Goal: Check status

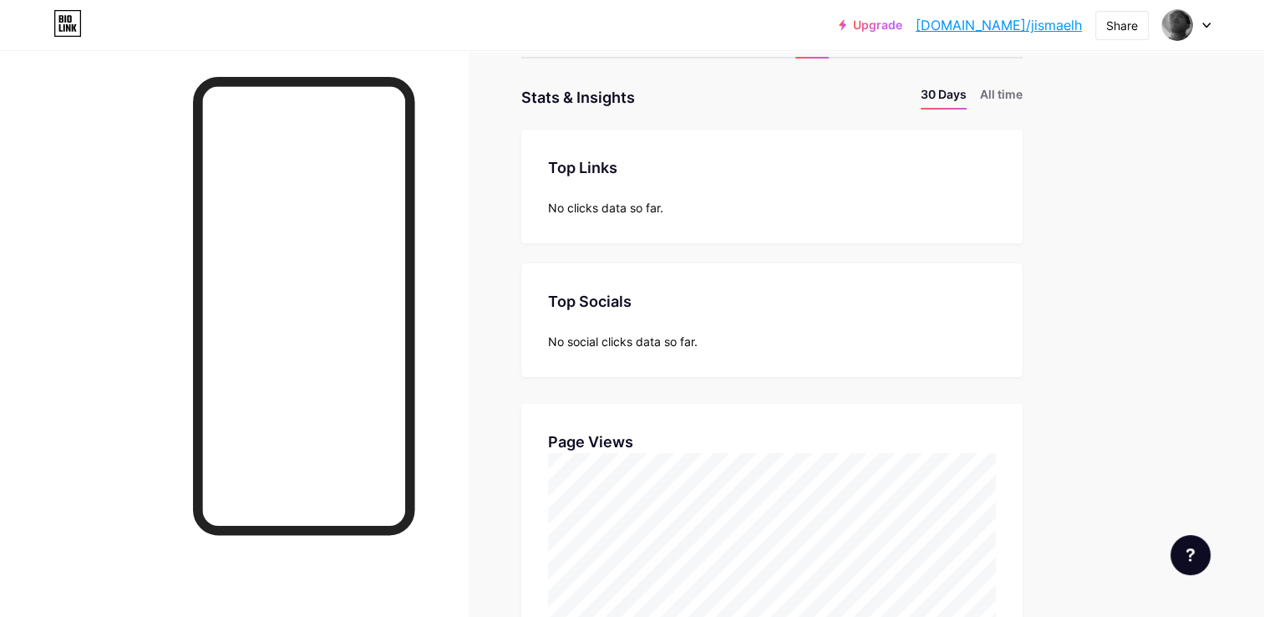
scroll to position [334, 0]
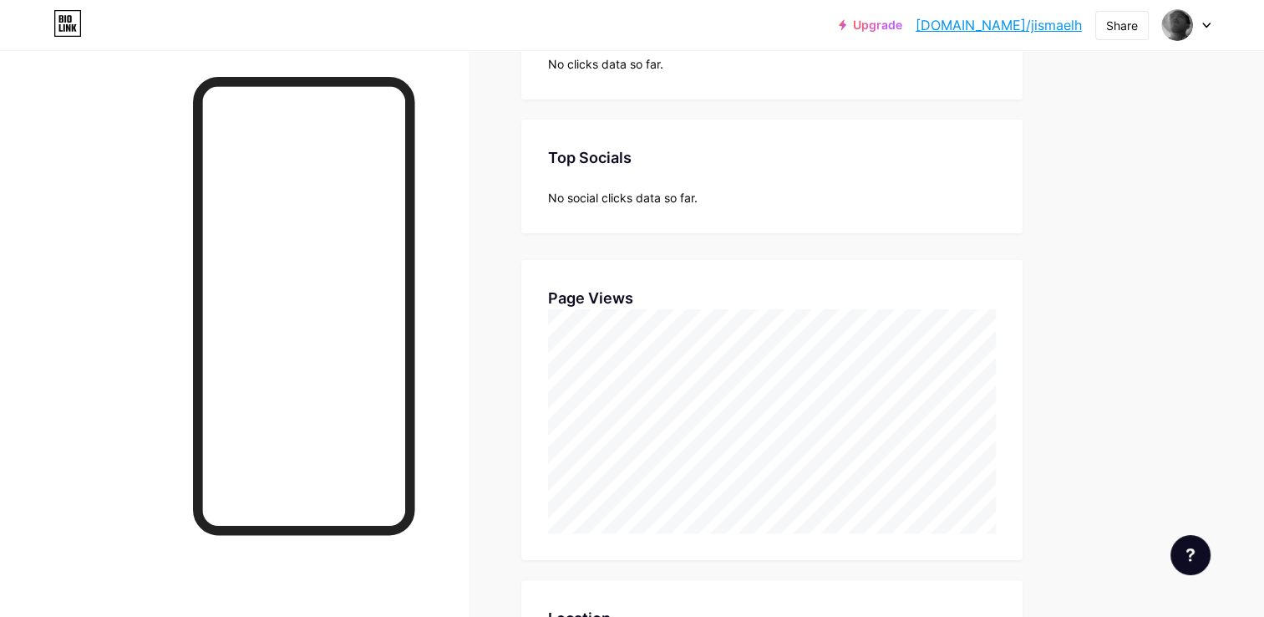
scroll to position [214, 0]
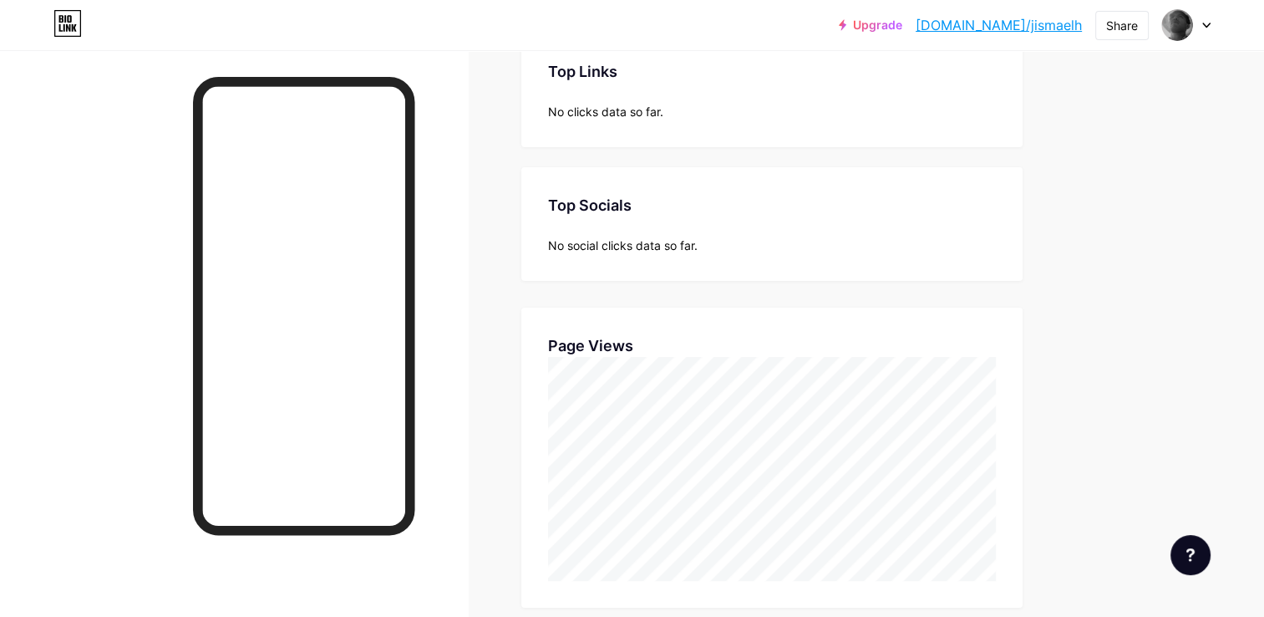
scroll to position [617, 1263]
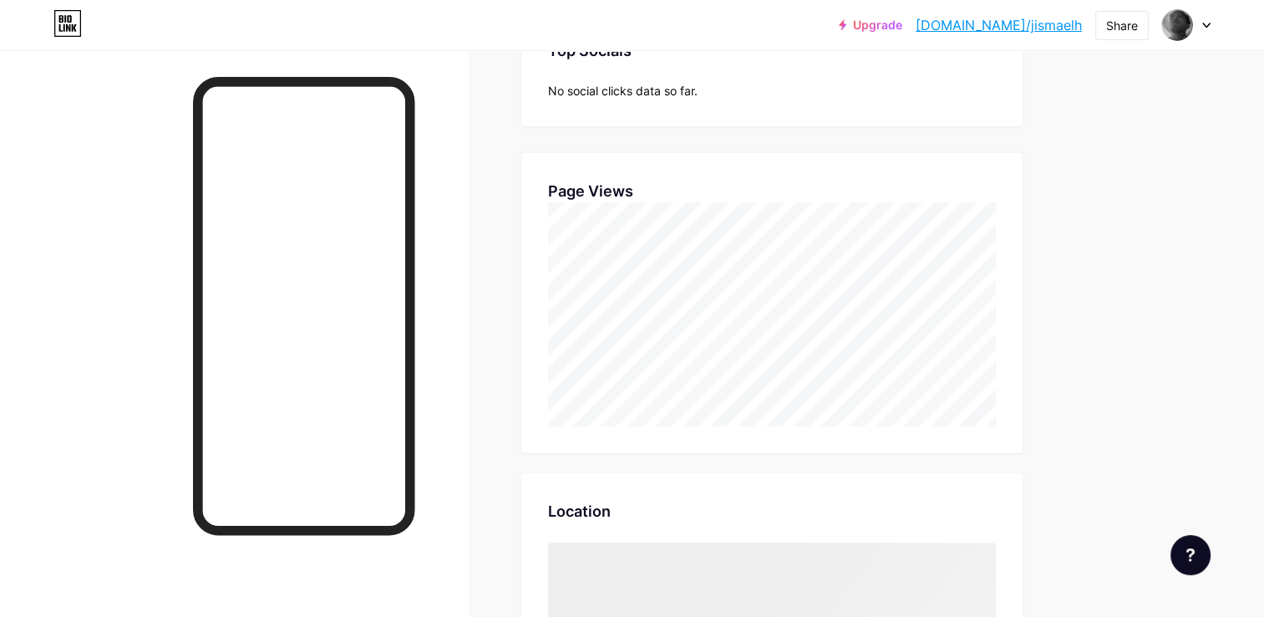
scroll to position [617, 1263]
